Goal: Information Seeking & Learning: Learn about a topic

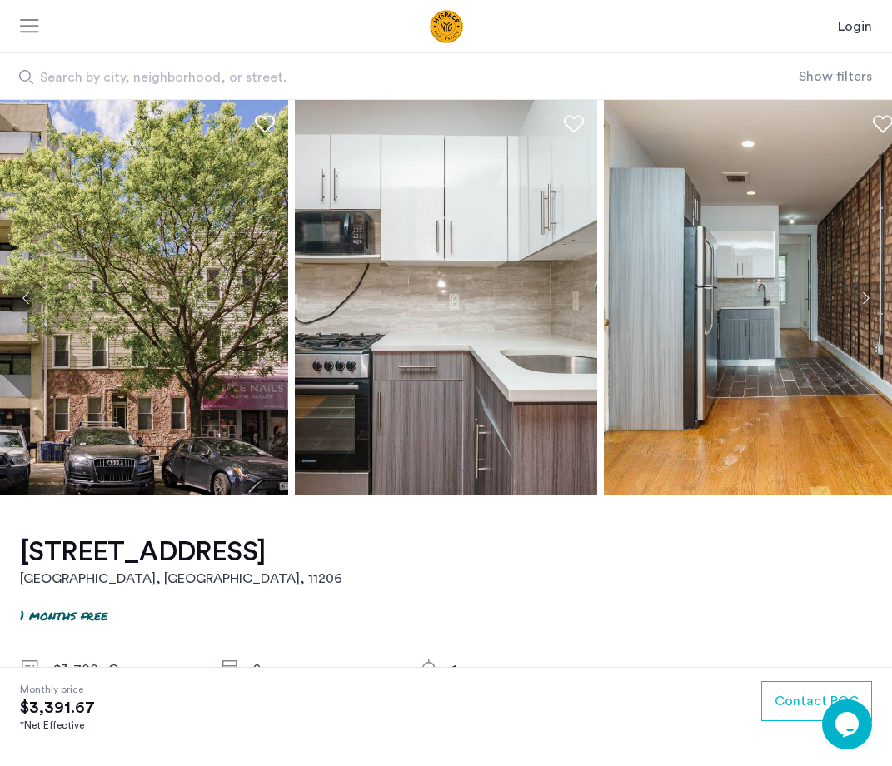
click at [863, 296] on button "Next apartment" at bounding box center [865, 298] width 28 height 28
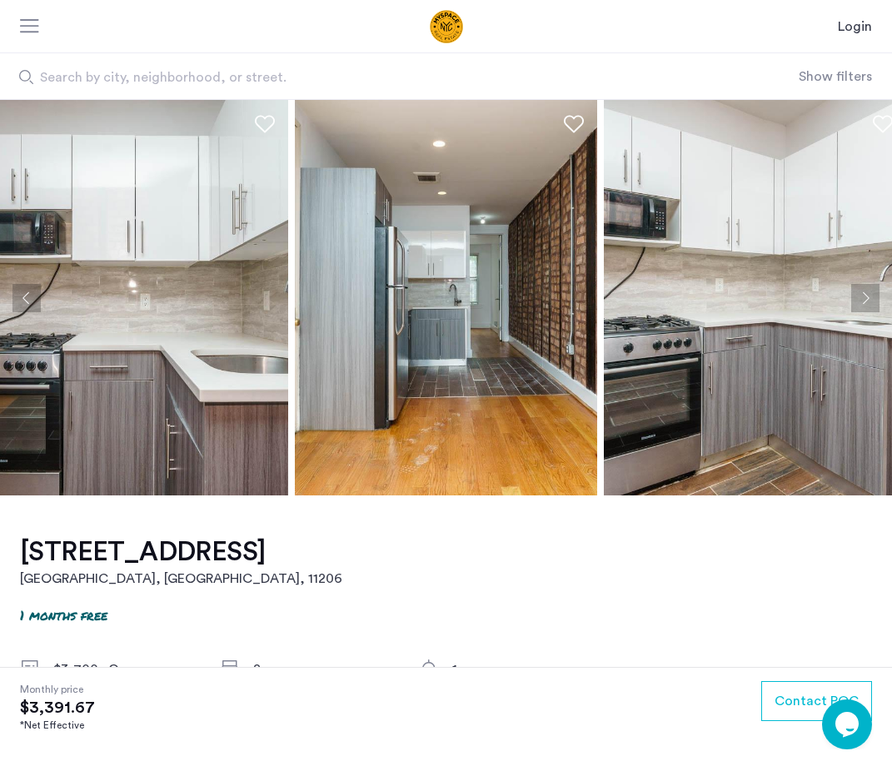
click at [862, 296] on button "Next apartment" at bounding box center [865, 298] width 28 height 28
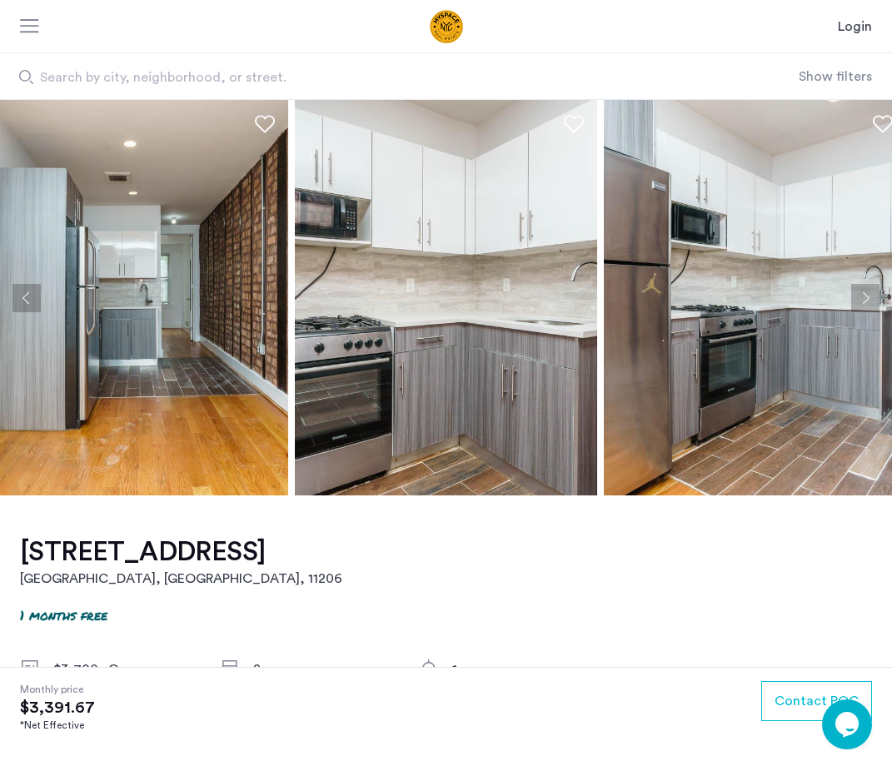
click at [862, 296] on button "Next apartment" at bounding box center [865, 298] width 28 height 28
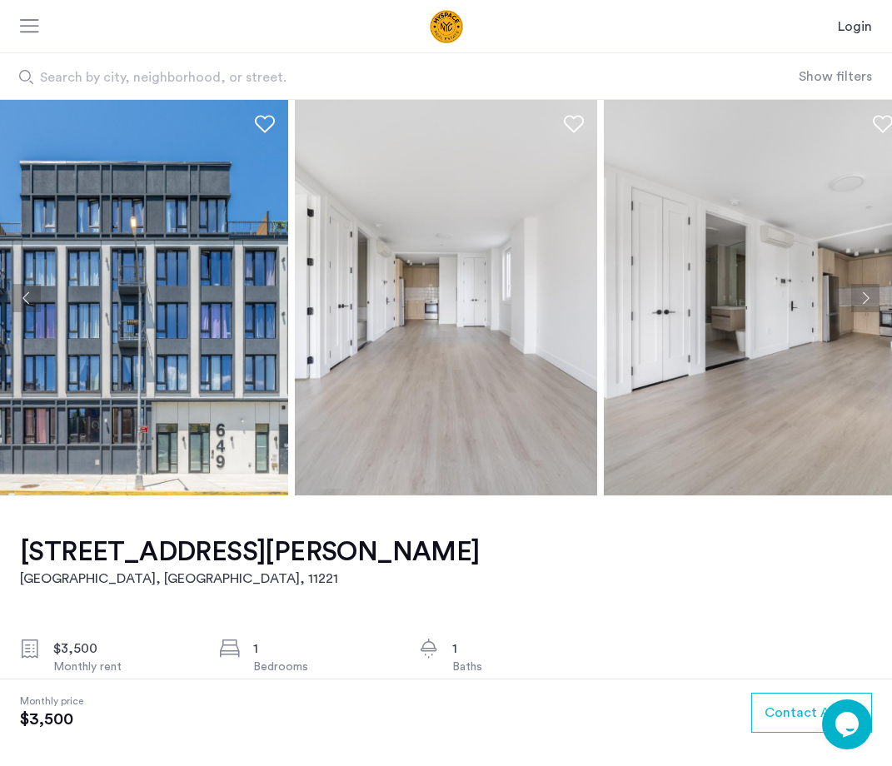
click at [867, 297] on button "Next apartment" at bounding box center [865, 298] width 28 height 28
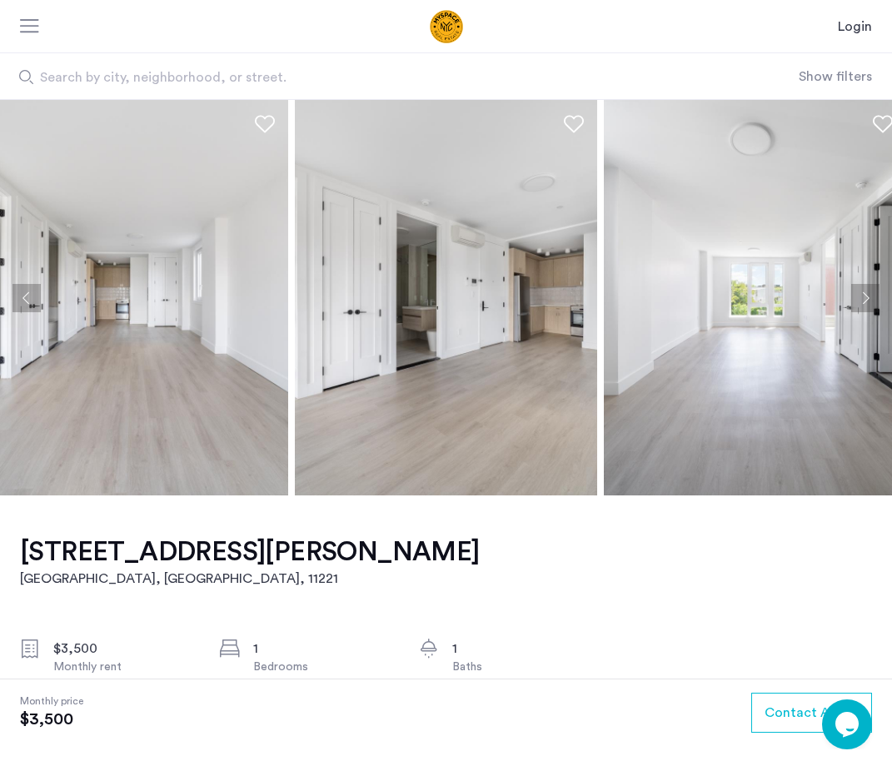
click at [867, 297] on button "Next apartment" at bounding box center [865, 298] width 28 height 28
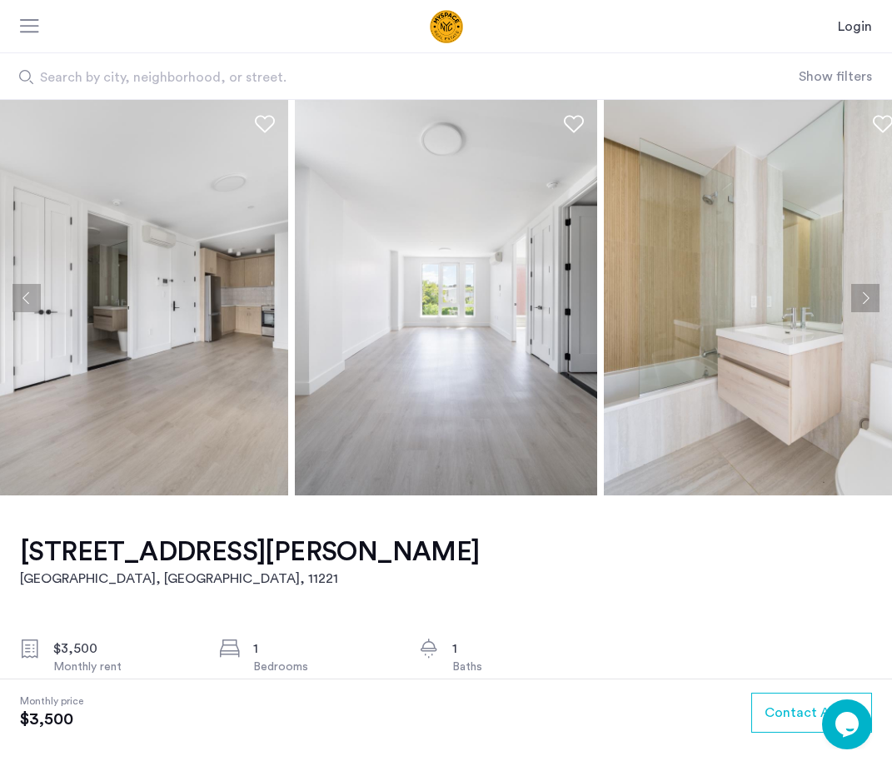
click at [867, 297] on button "Next apartment" at bounding box center [865, 298] width 28 height 28
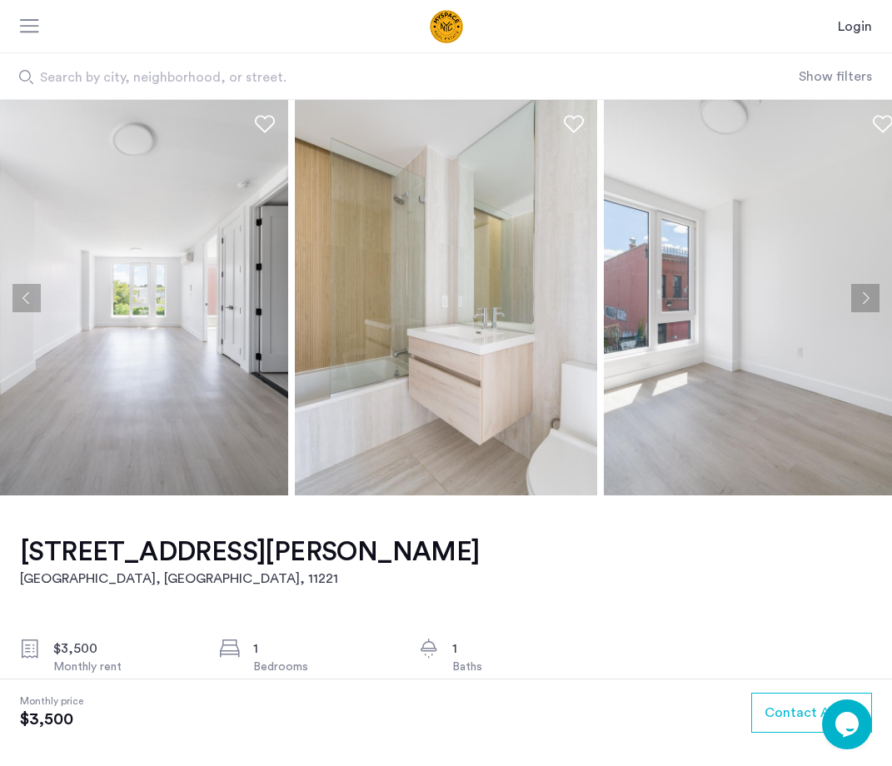
click at [867, 297] on button "Next apartment" at bounding box center [865, 298] width 28 height 28
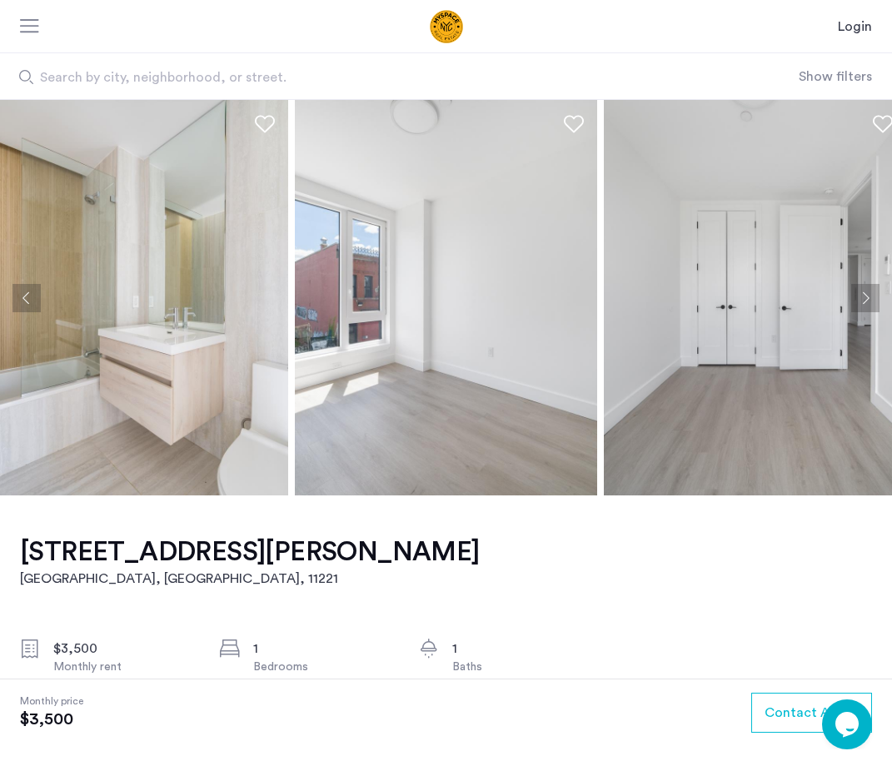
click at [865, 297] on button "Next apartment" at bounding box center [865, 298] width 28 height 28
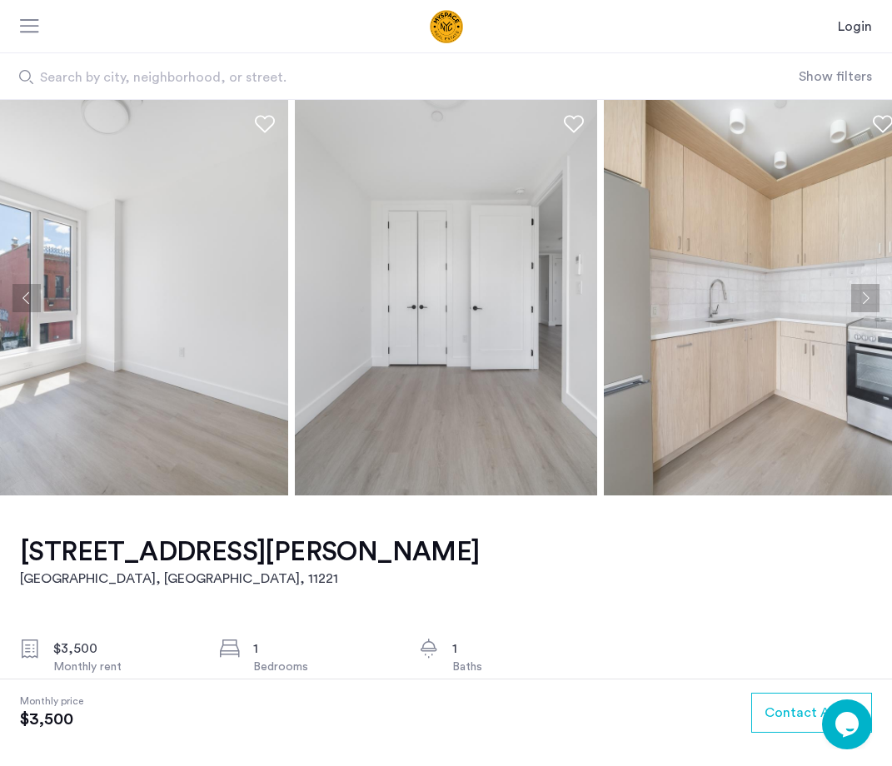
click at [863, 297] on button "Next apartment" at bounding box center [865, 298] width 28 height 28
